Goal: Navigation & Orientation: Understand site structure

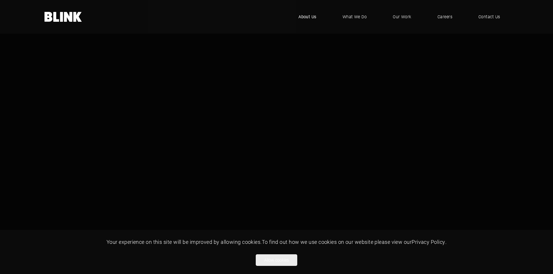
click at [303, 14] on span "About Us" at bounding box center [308, 17] width 18 height 6
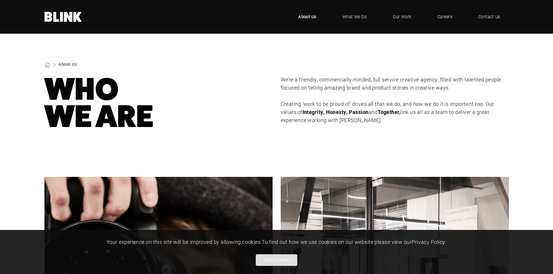
click at [285, 264] on button "Allow cookies" at bounding box center [277, 261] width 42 height 12
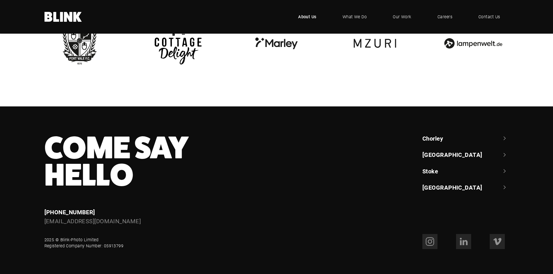
scroll to position [1428, 0]
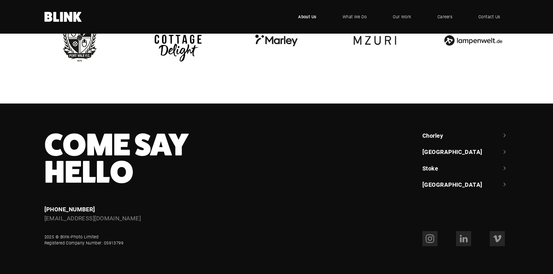
click at [429, 168] on link "Stoke" at bounding box center [466, 168] width 87 height 8
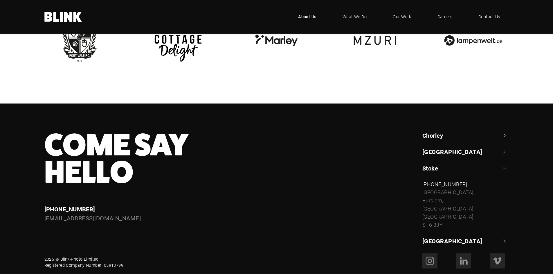
click at [431, 148] on link "[GEOGRAPHIC_DATA]" at bounding box center [466, 152] width 87 height 8
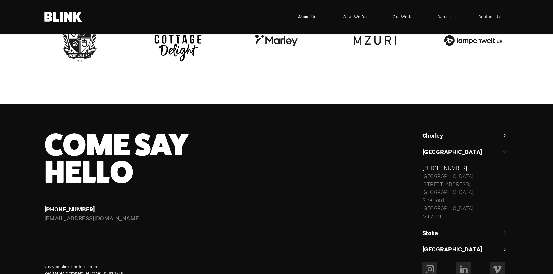
click at [430, 134] on link "Chorley" at bounding box center [466, 136] width 87 height 8
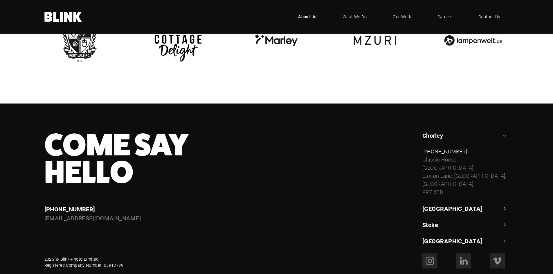
click at [430, 134] on link "Chorley" at bounding box center [466, 136] width 87 height 8
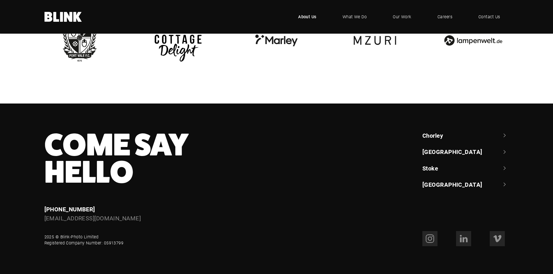
click at [429, 184] on link "[GEOGRAPHIC_DATA]" at bounding box center [466, 185] width 87 height 8
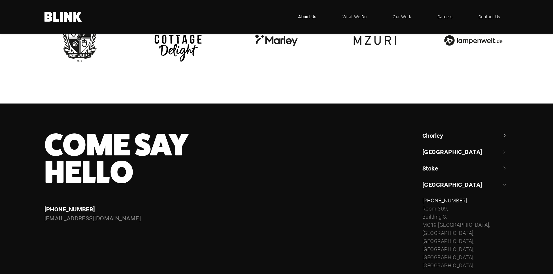
click at [428, 182] on link "[GEOGRAPHIC_DATA]" at bounding box center [466, 185] width 87 height 8
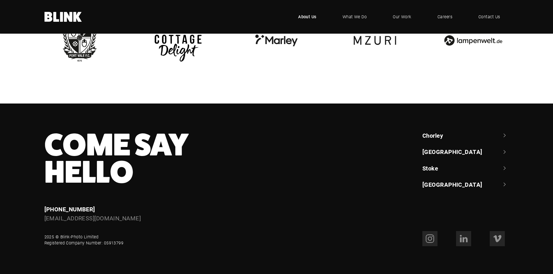
click at [312, 17] on span "About Us" at bounding box center [307, 17] width 18 height 6
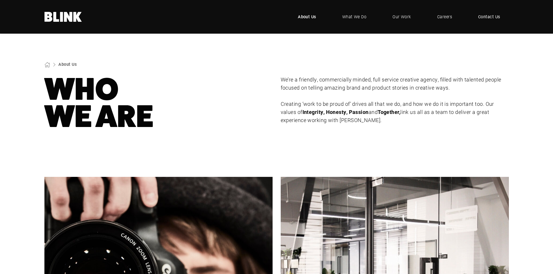
click at [488, 15] on span "Contact Us" at bounding box center [489, 17] width 22 height 6
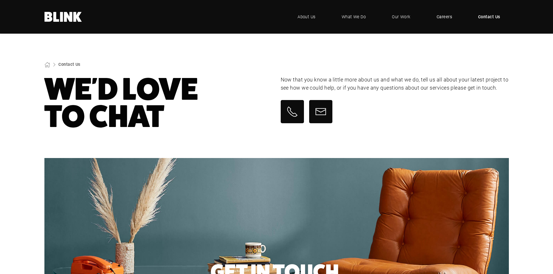
click at [444, 15] on span "Careers" at bounding box center [444, 17] width 15 height 6
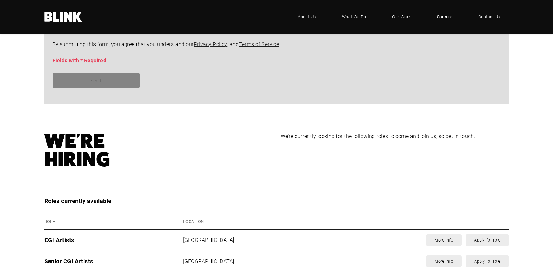
scroll to position [610, 0]
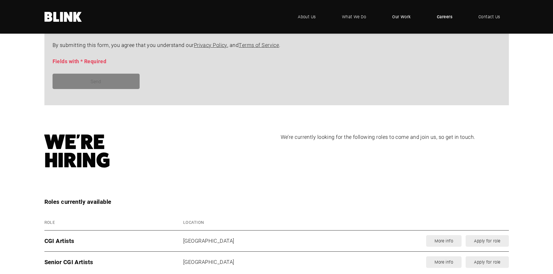
click at [400, 17] on span "Our Work" at bounding box center [401, 17] width 19 height 6
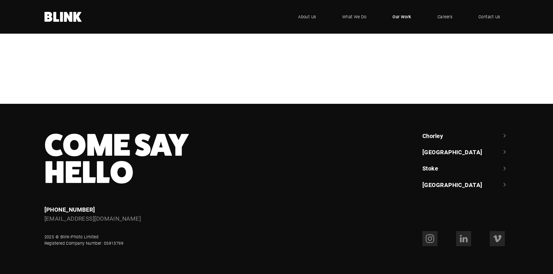
scroll to position [523, 0]
click at [443, 15] on span "Careers" at bounding box center [444, 17] width 15 height 6
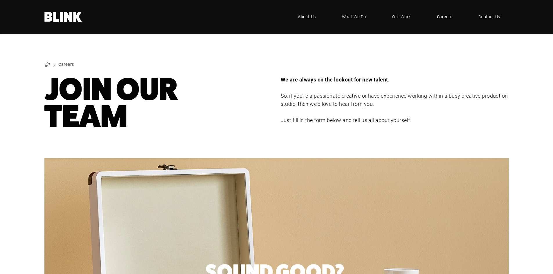
click at [305, 17] on span "About Us" at bounding box center [307, 17] width 18 height 6
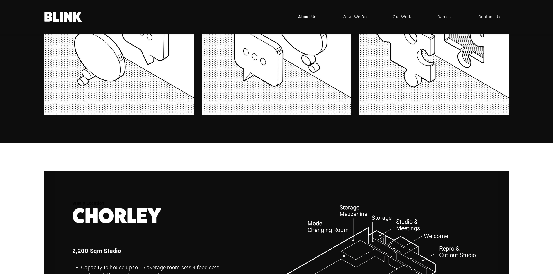
scroll to position [610, 0]
